Goal: Book appointment/travel/reservation

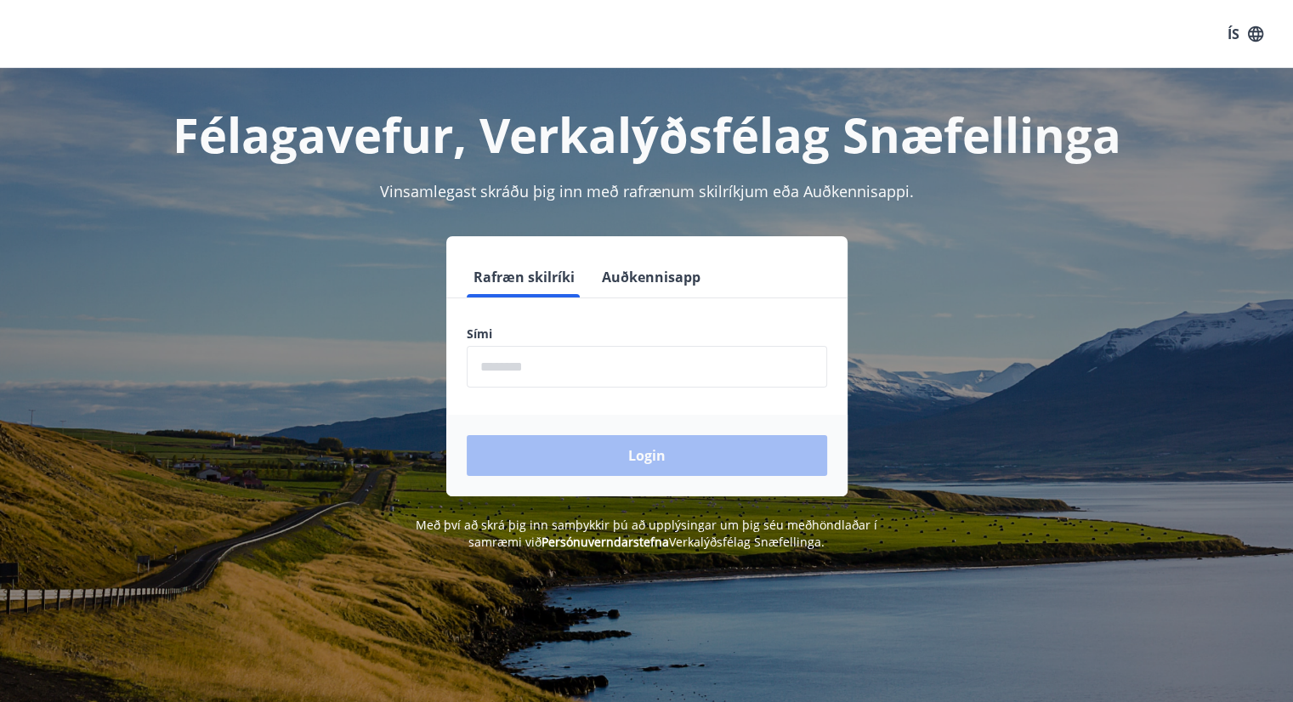
drag, startPoint x: 709, startPoint y: 321, endPoint x: 701, endPoint y: 342, distance: 22.9
click at [706, 324] on form "Rafræn skilríki Auðkennisapp Sími ​ Login" at bounding box center [646, 377] width 401 height 240
click at [696, 365] on input "phone" at bounding box center [647, 367] width 360 height 42
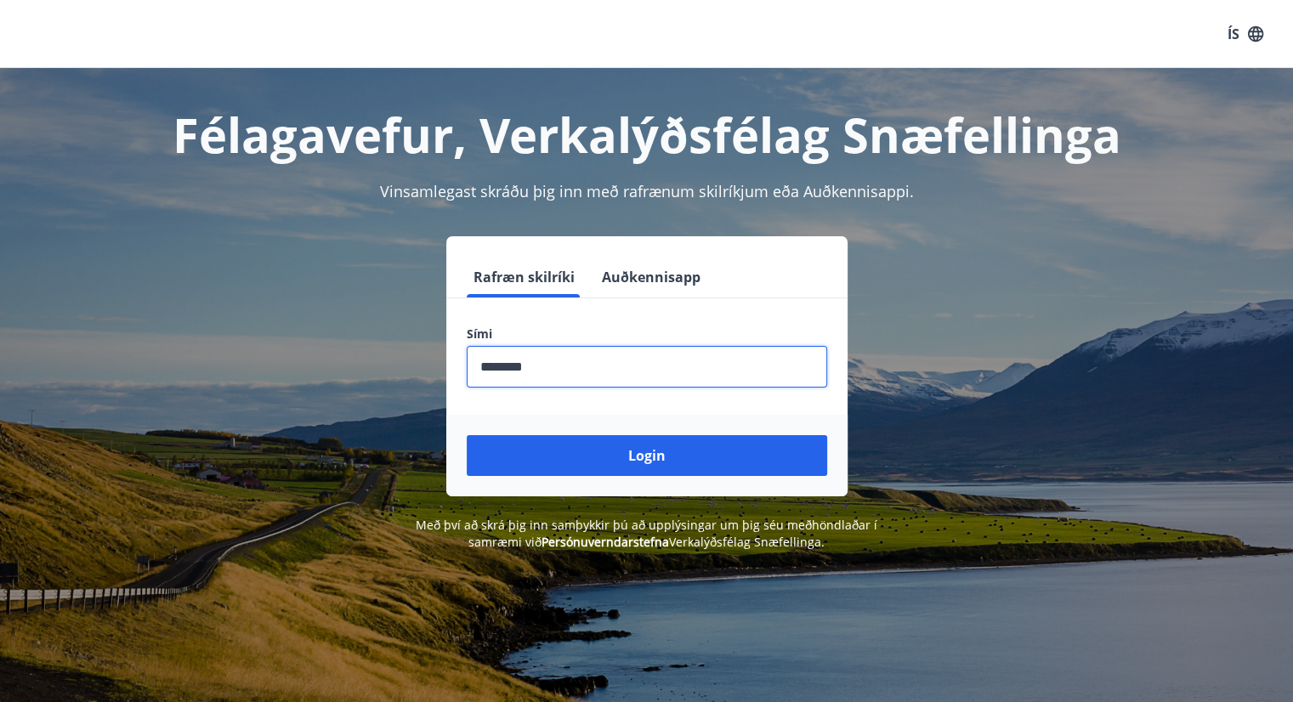
type input "********"
click at [467, 435] on button "Login" at bounding box center [647, 455] width 360 height 41
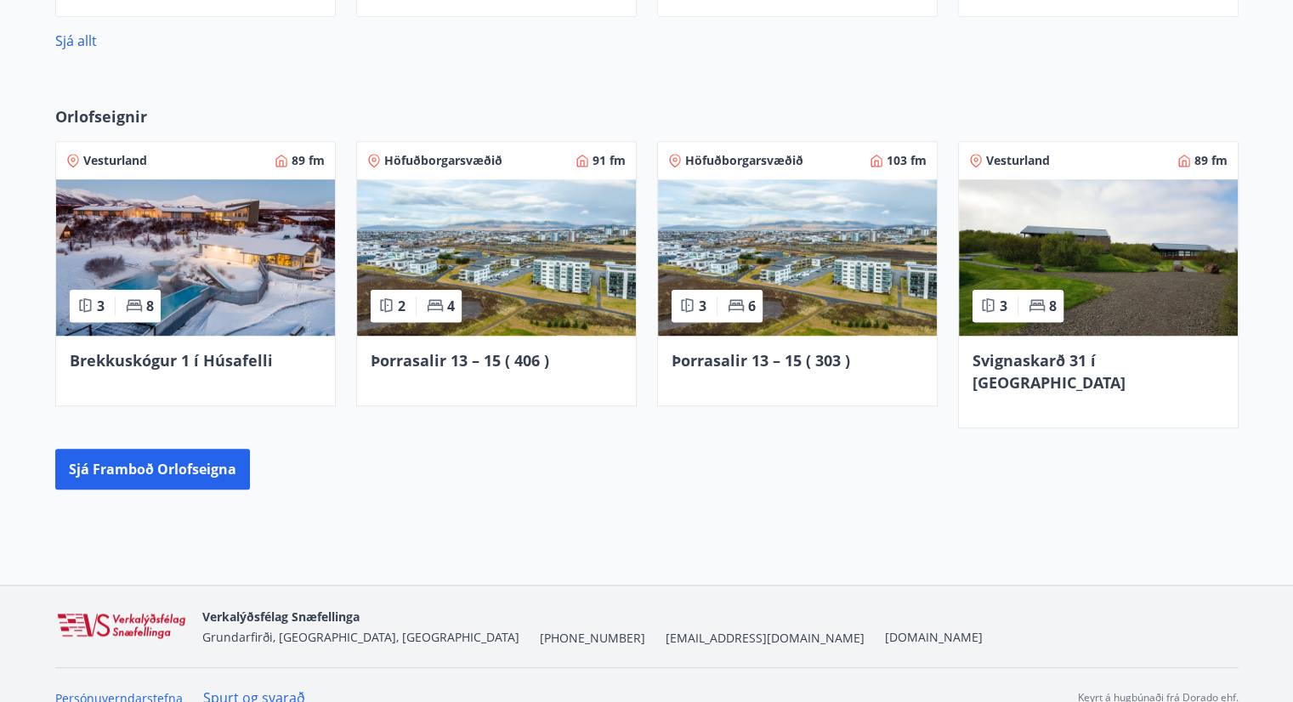
scroll to position [1234, 0]
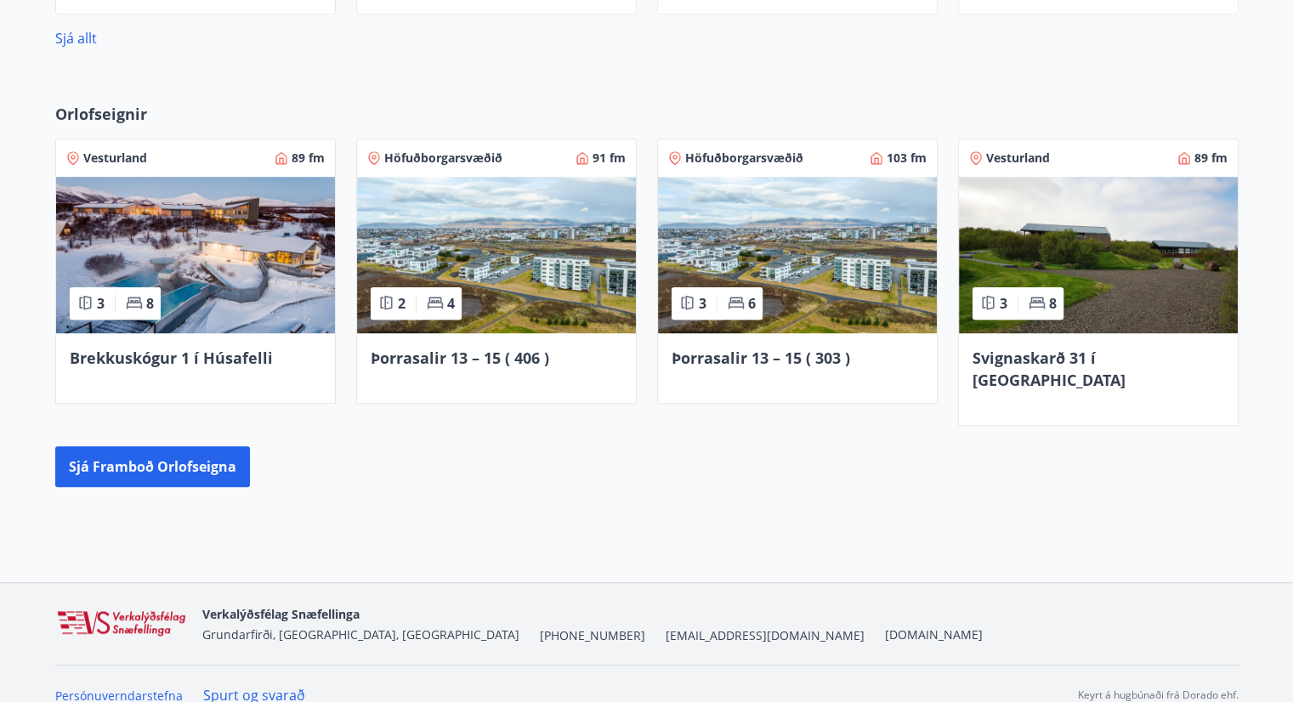
click at [179, 419] on div "Orlofseignir Vesturland 89 fm 3 8 Brekkuskógur 1 í Húsafelli Höfuðborgarsvæðið …" at bounding box center [647, 295] width 1224 height 384
click at [193, 446] on button "Sjá framboð orlofseigna" at bounding box center [152, 466] width 195 height 41
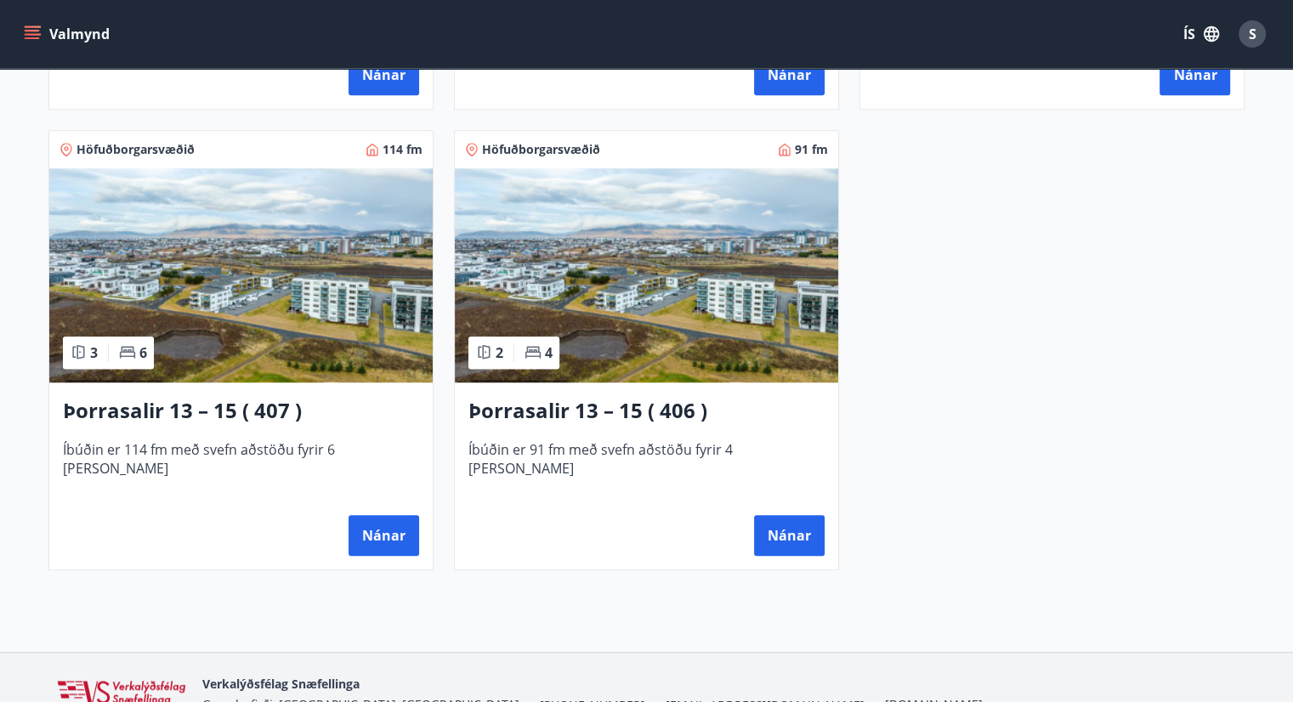
scroll to position [1190, 0]
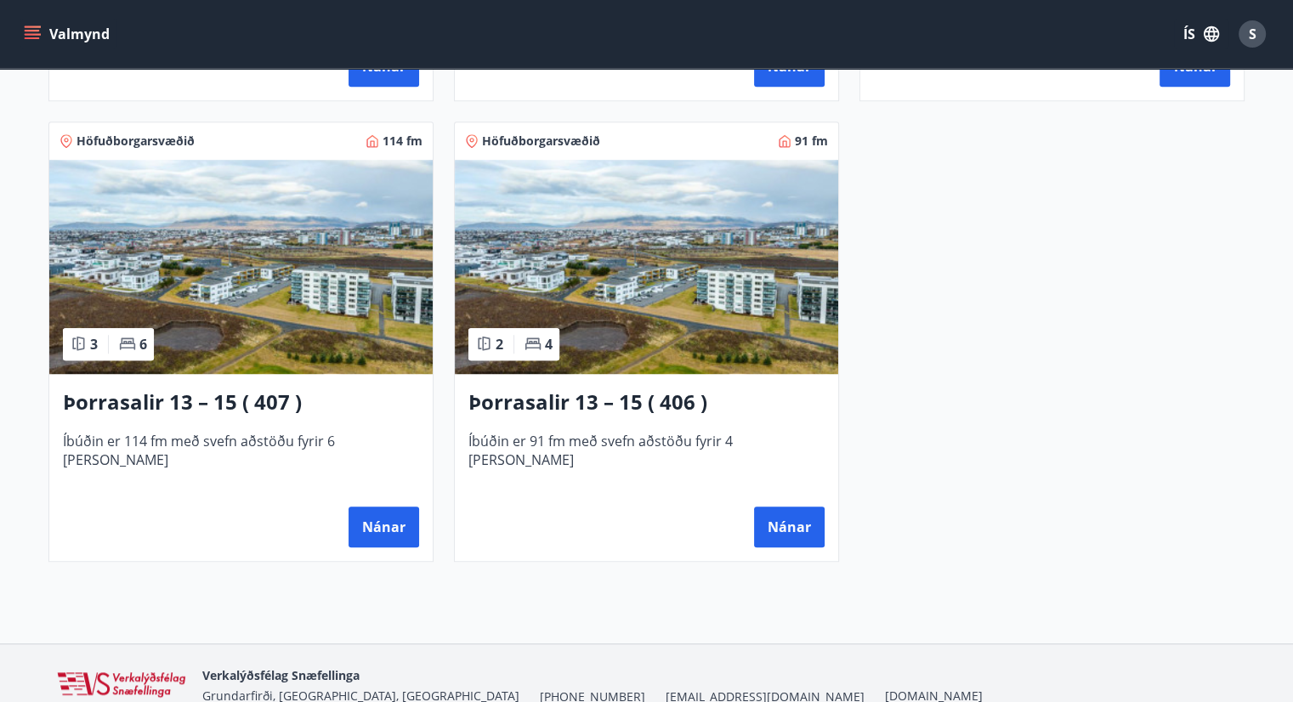
click at [186, 451] on span "Íbúðin er 114 fm með svefn aðstöðu fyrir 6 [PERSON_NAME]" at bounding box center [241, 460] width 356 height 56
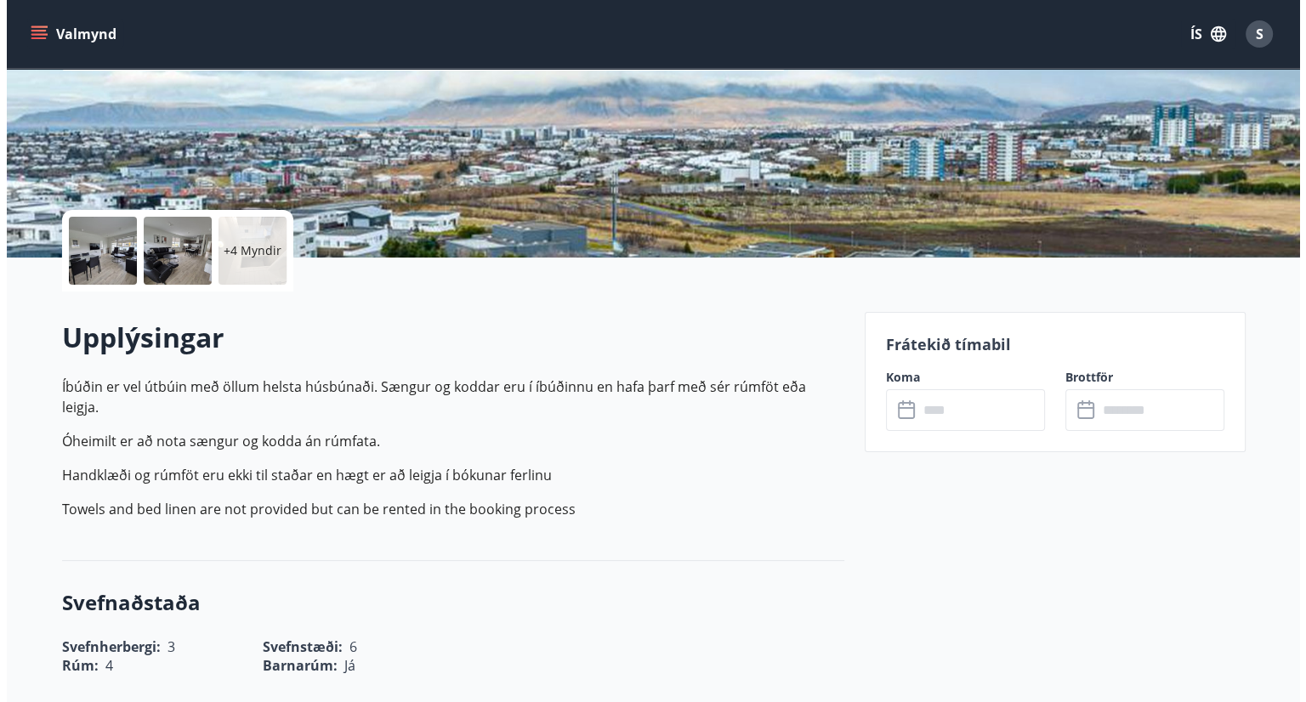
scroll to position [255, 0]
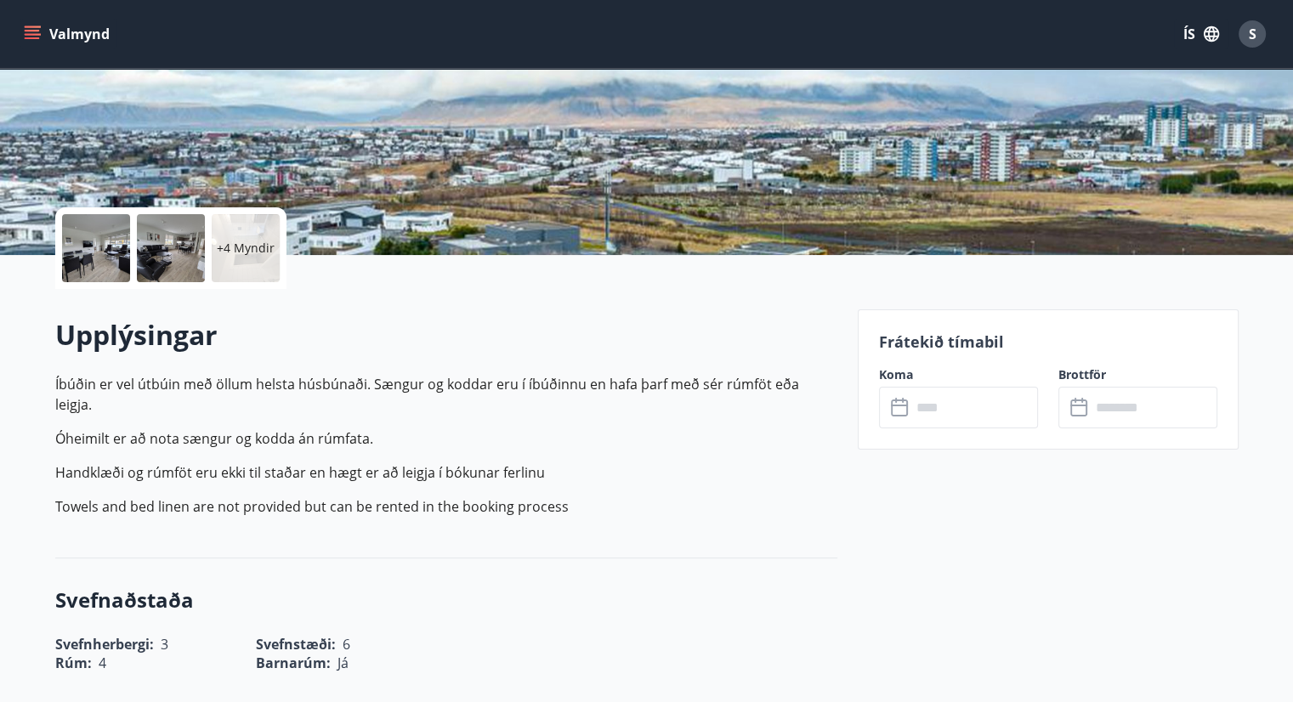
click at [88, 261] on div at bounding box center [96, 248] width 68 height 68
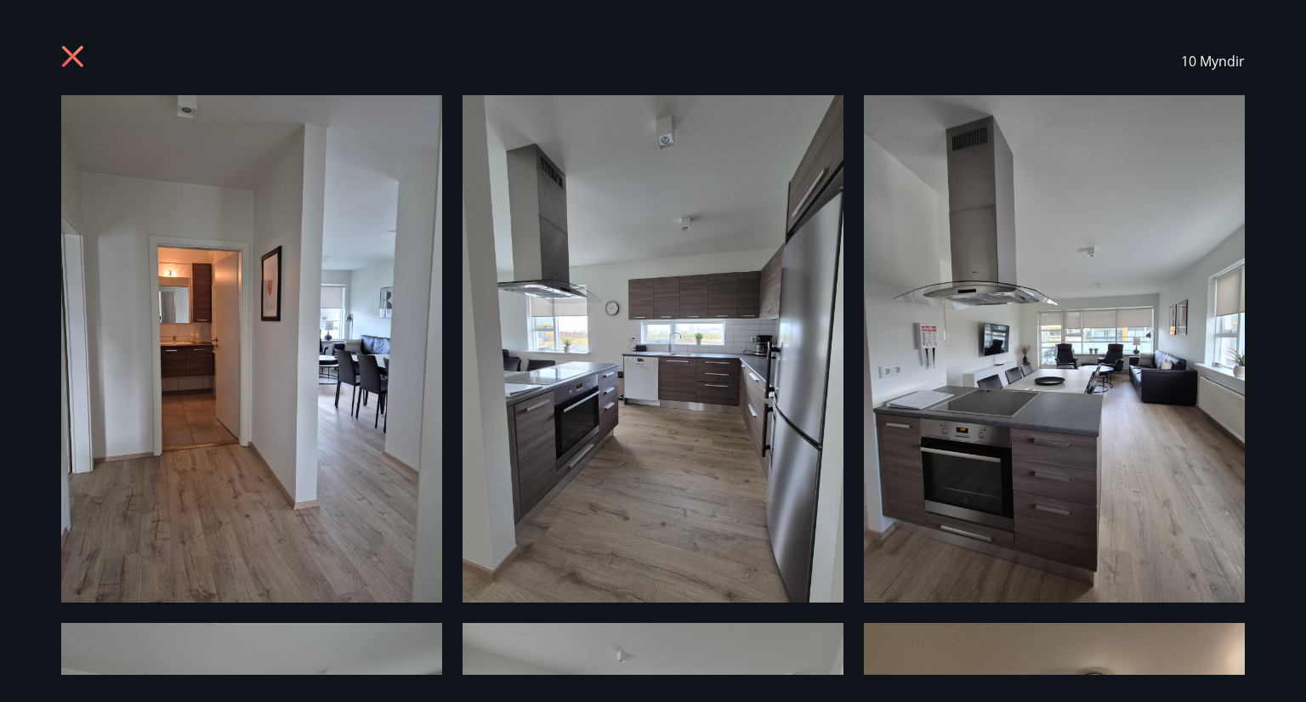
click at [183, 351] on img at bounding box center [251, 349] width 381 height 508
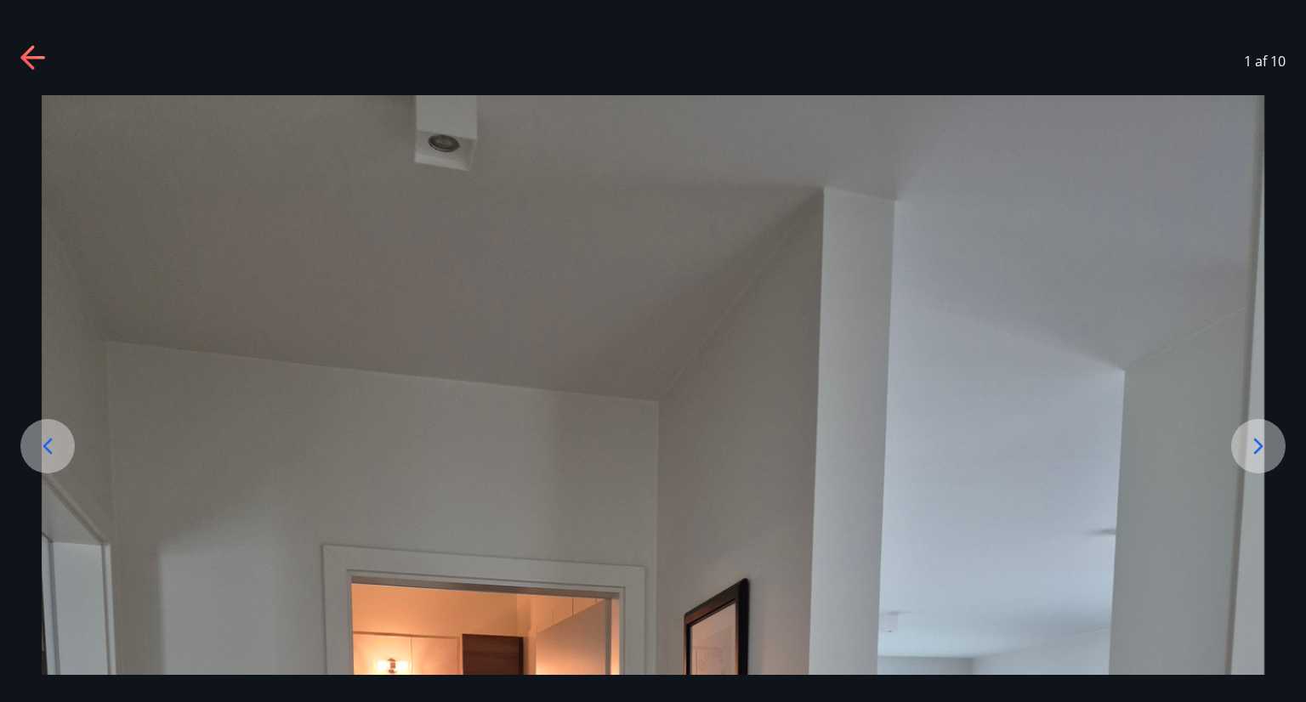
click at [42, 62] on icon at bounding box center [33, 58] width 27 height 27
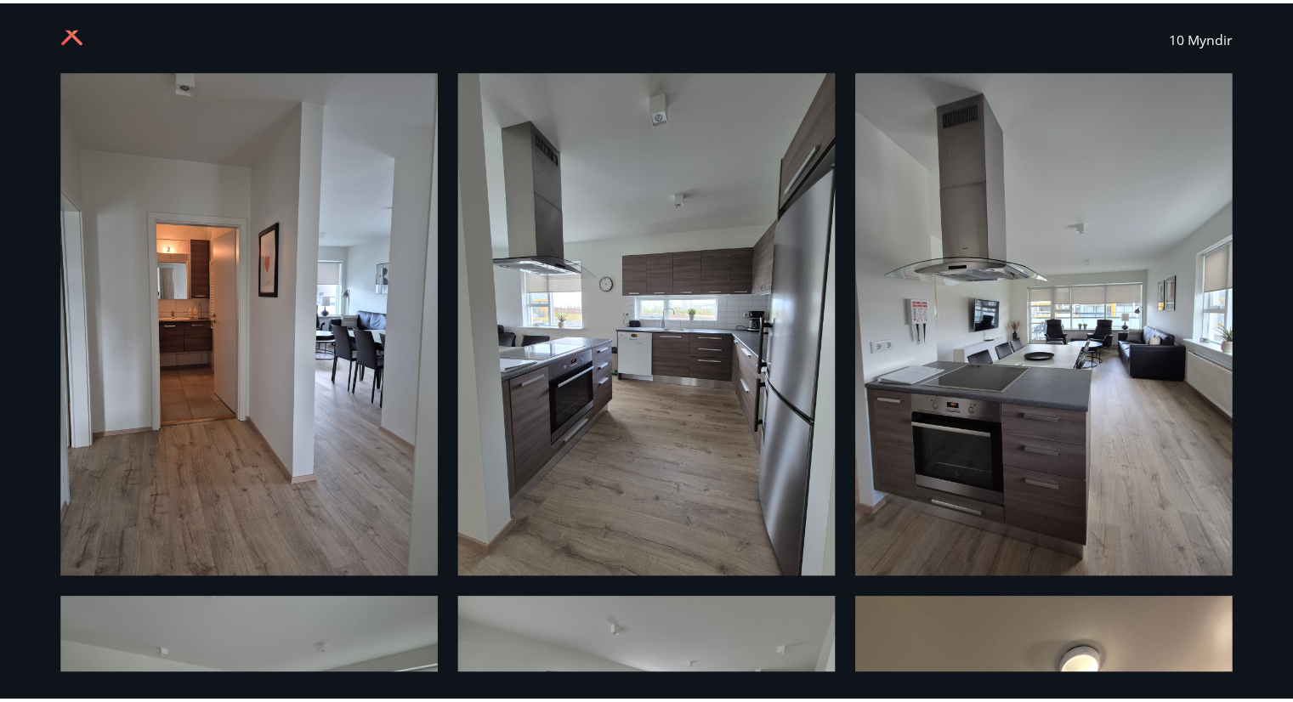
scroll to position [0, 0]
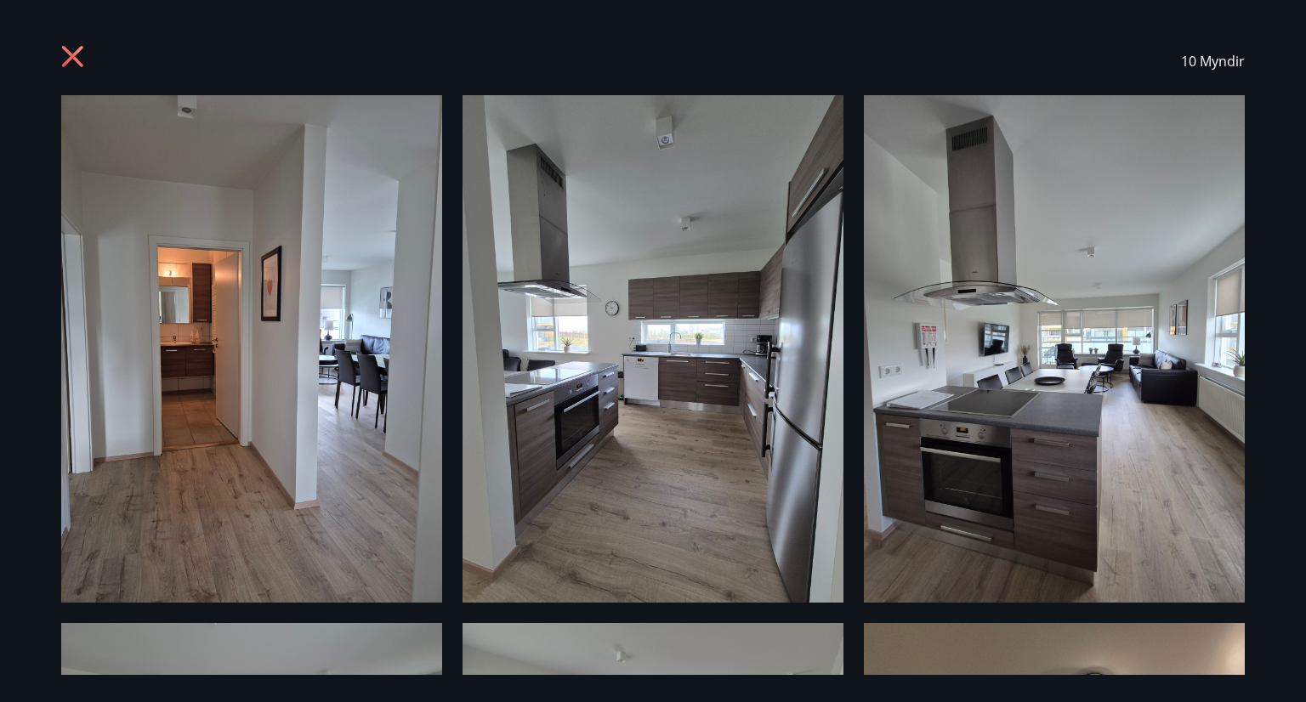
click at [69, 50] on icon at bounding box center [74, 58] width 27 height 27
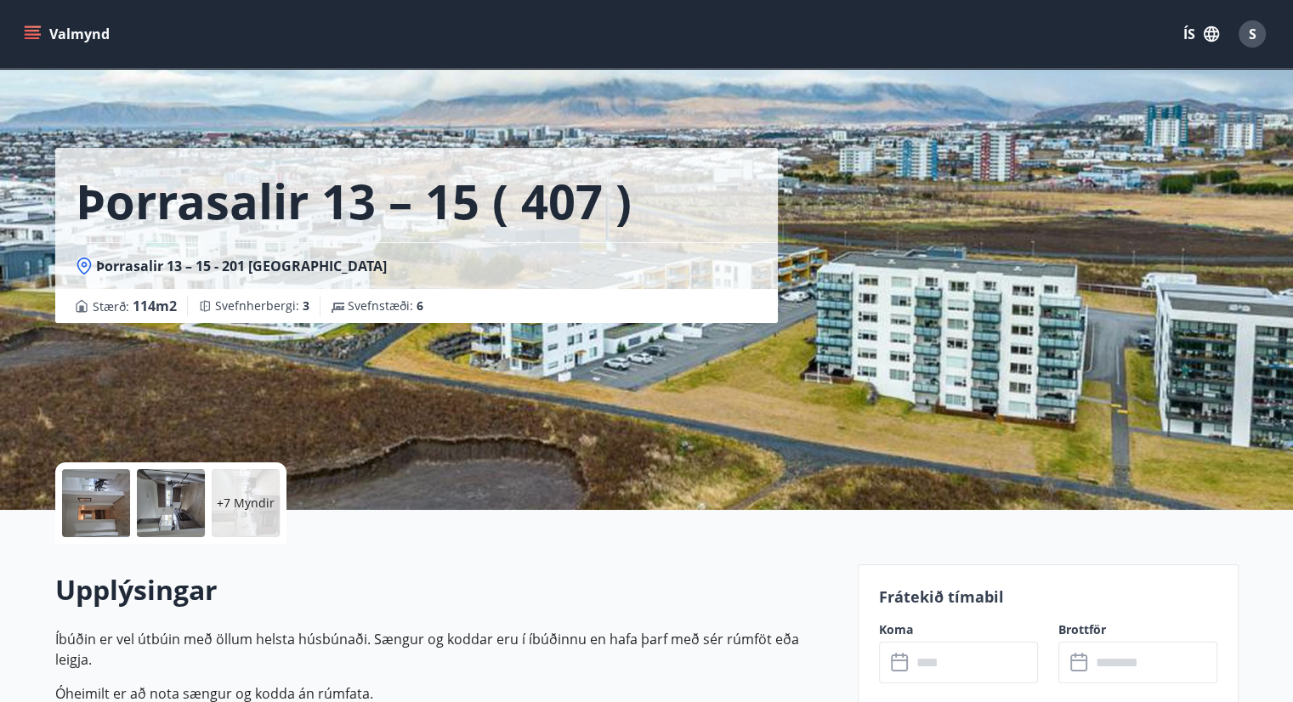
click at [35, 38] on icon "menu" at bounding box center [32, 38] width 15 height 2
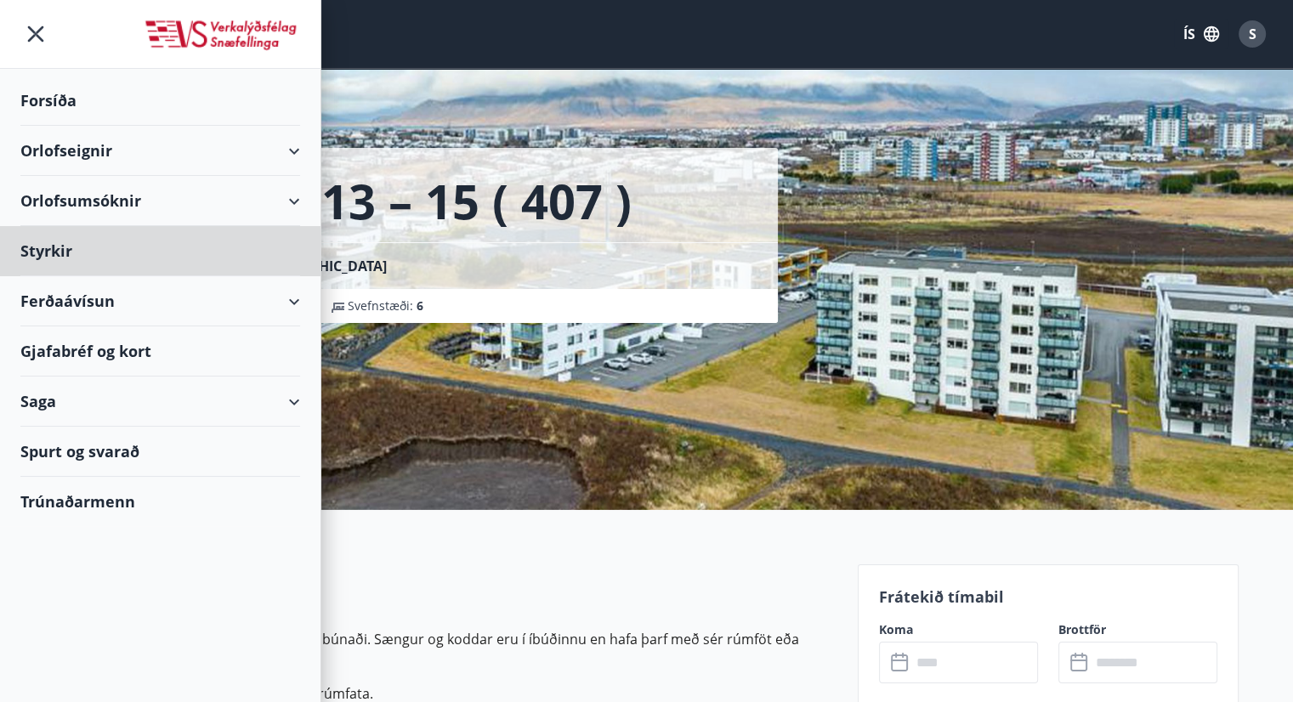
click at [64, 104] on div "Forsíða" at bounding box center [160, 101] width 280 height 50
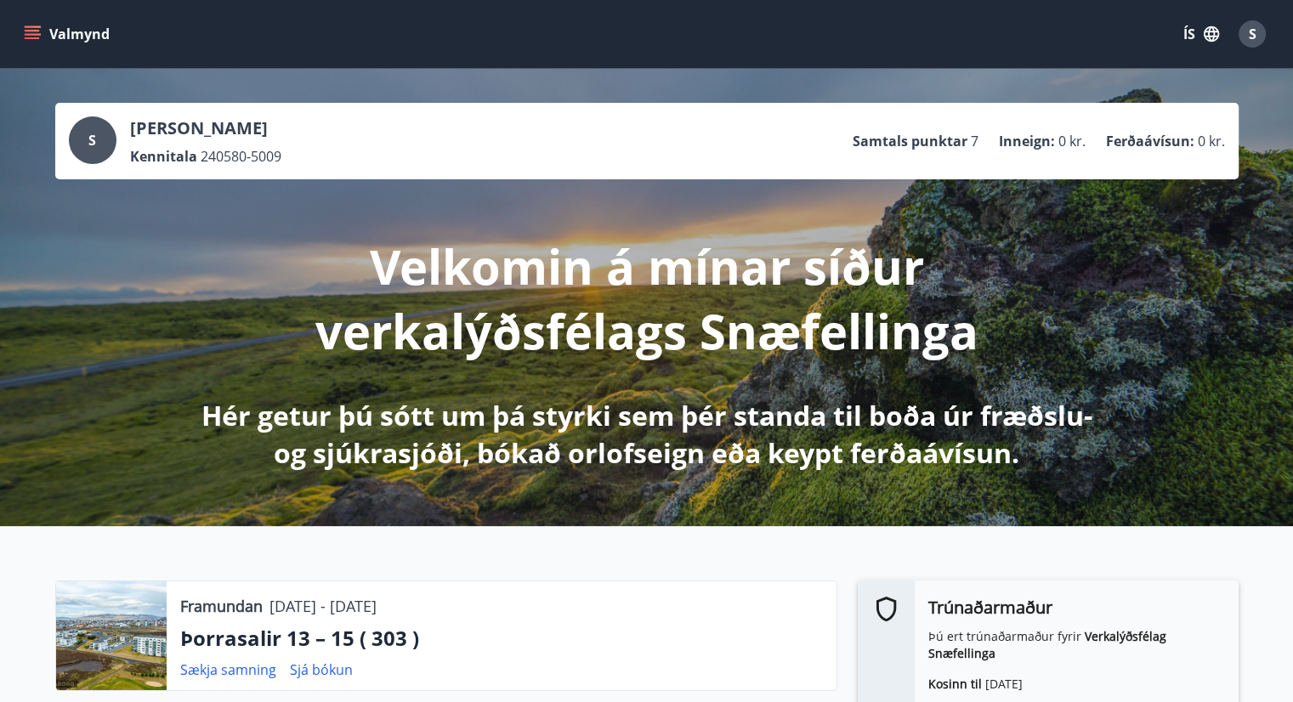
click at [40, 35] on icon "menu" at bounding box center [32, 34] width 17 height 17
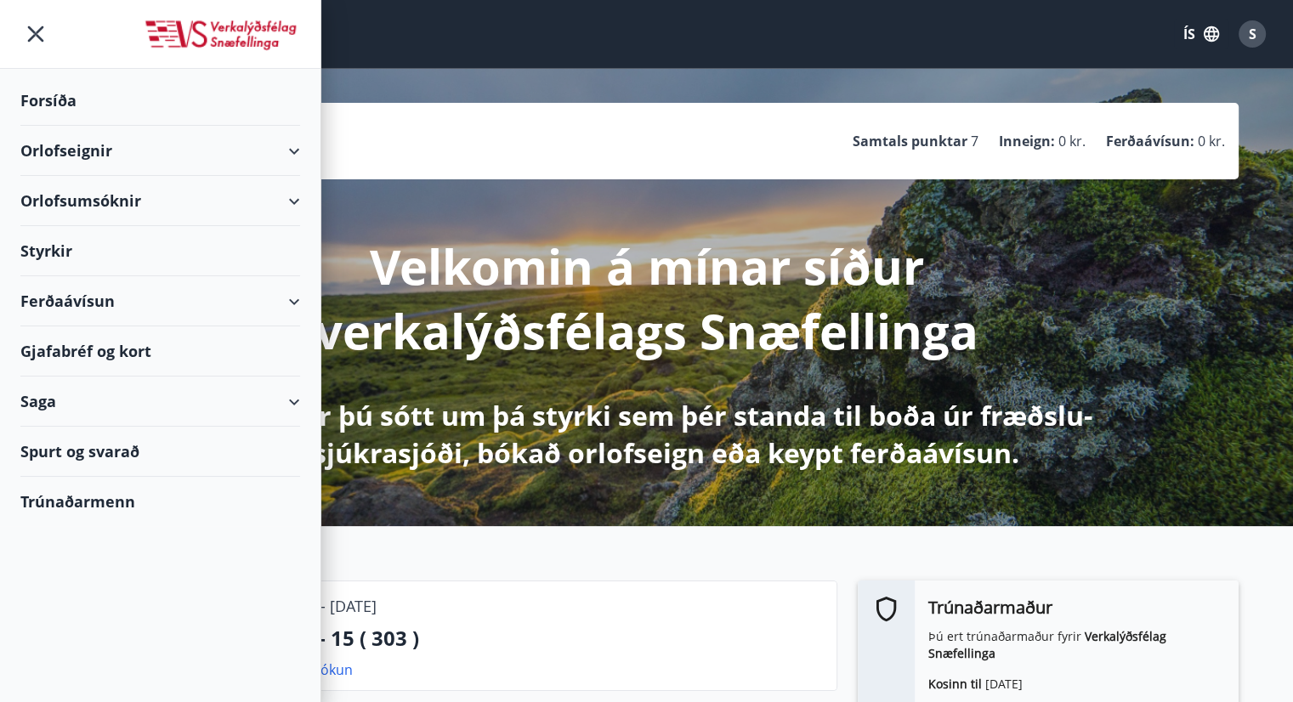
click at [146, 141] on div "Orlofseignir" at bounding box center [160, 151] width 280 height 50
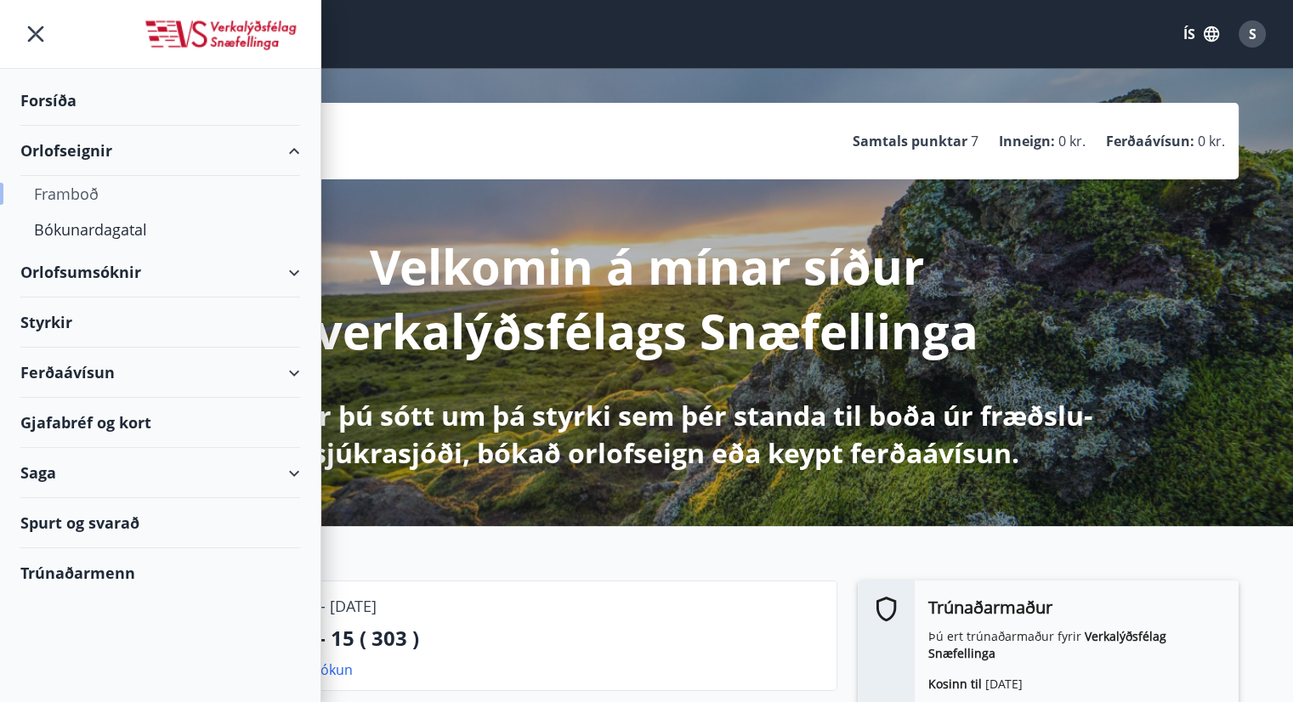
click at [75, 198] on div "Framboð" at bounding box center [160, 194] width 253 height 36
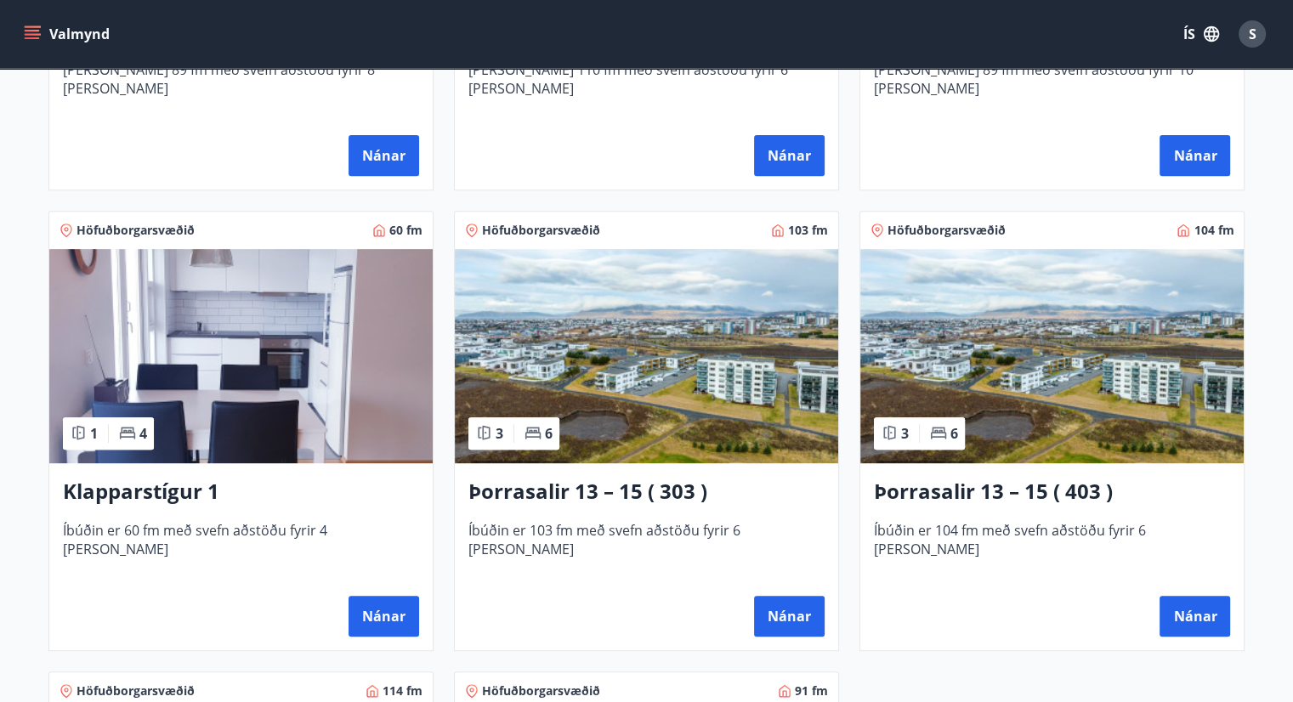
scroll to position [680, 0]
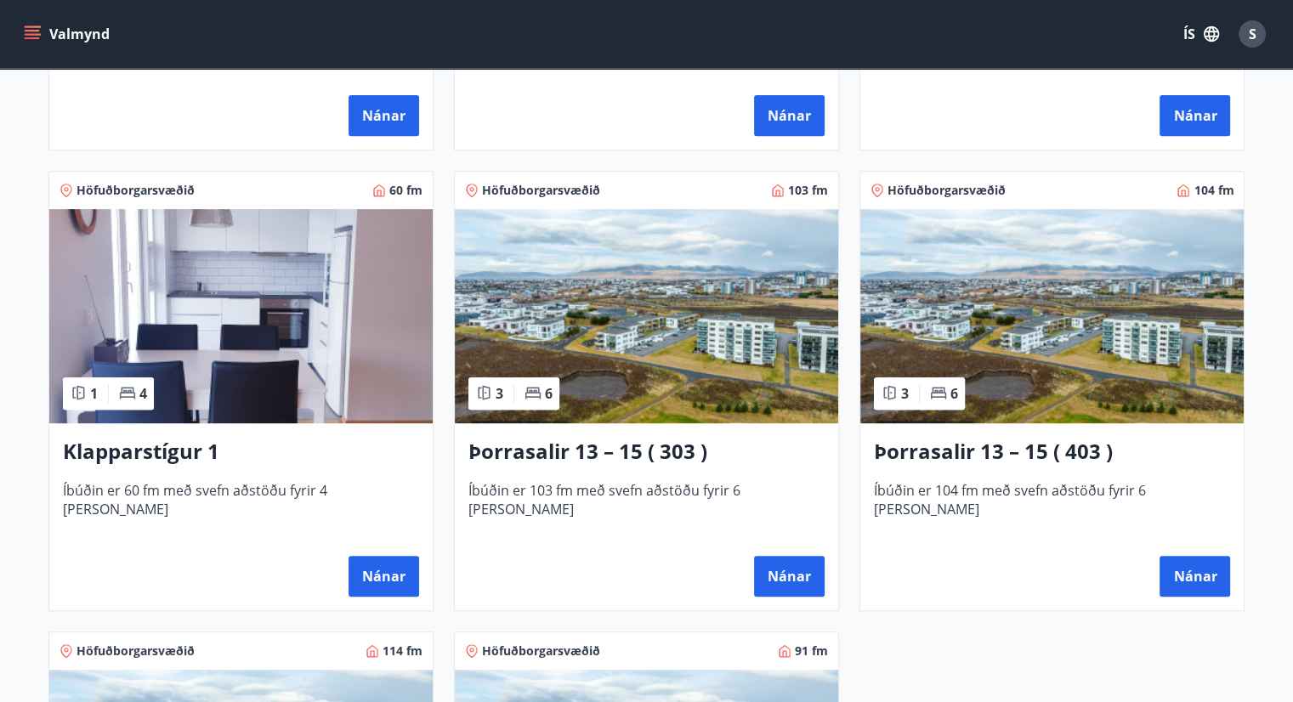
click at [626, 439] on h3 "Þorrasalir 13 – 15 ( 303 )" at bounding box center [646, 452] width 356 height 31
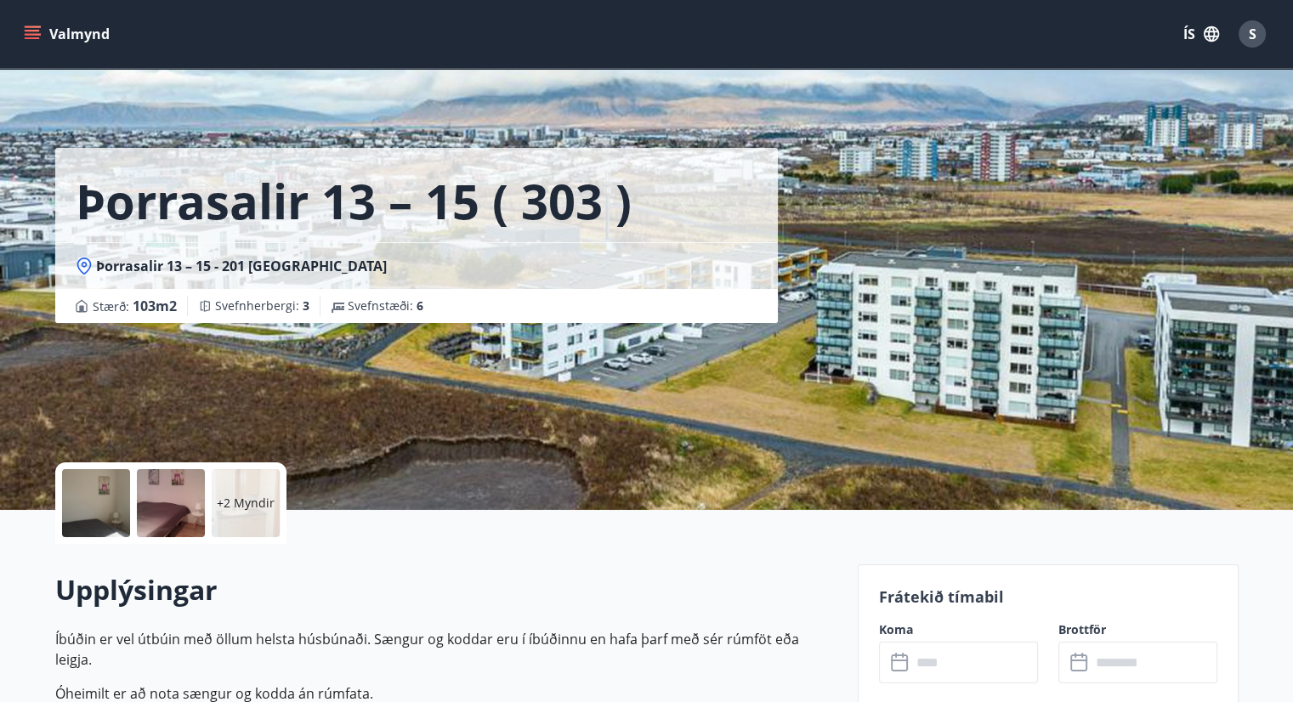
click at [238, 484] on div "+2 Myndir" at bounding box center [246, 503] width 68 height 68
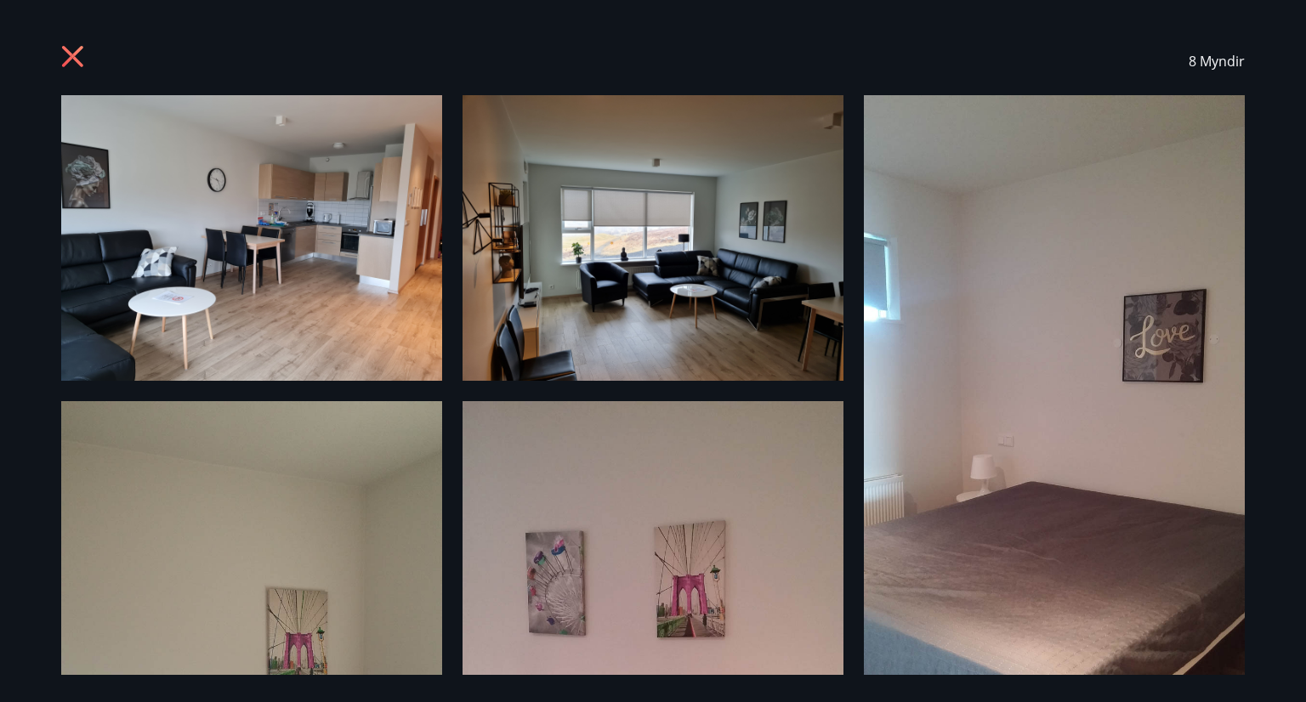
click at [88, 49] on icon at bounding box center [74, 58] width 27 height 27
